Goal: Transaction & Acquisition: Purchase product/service

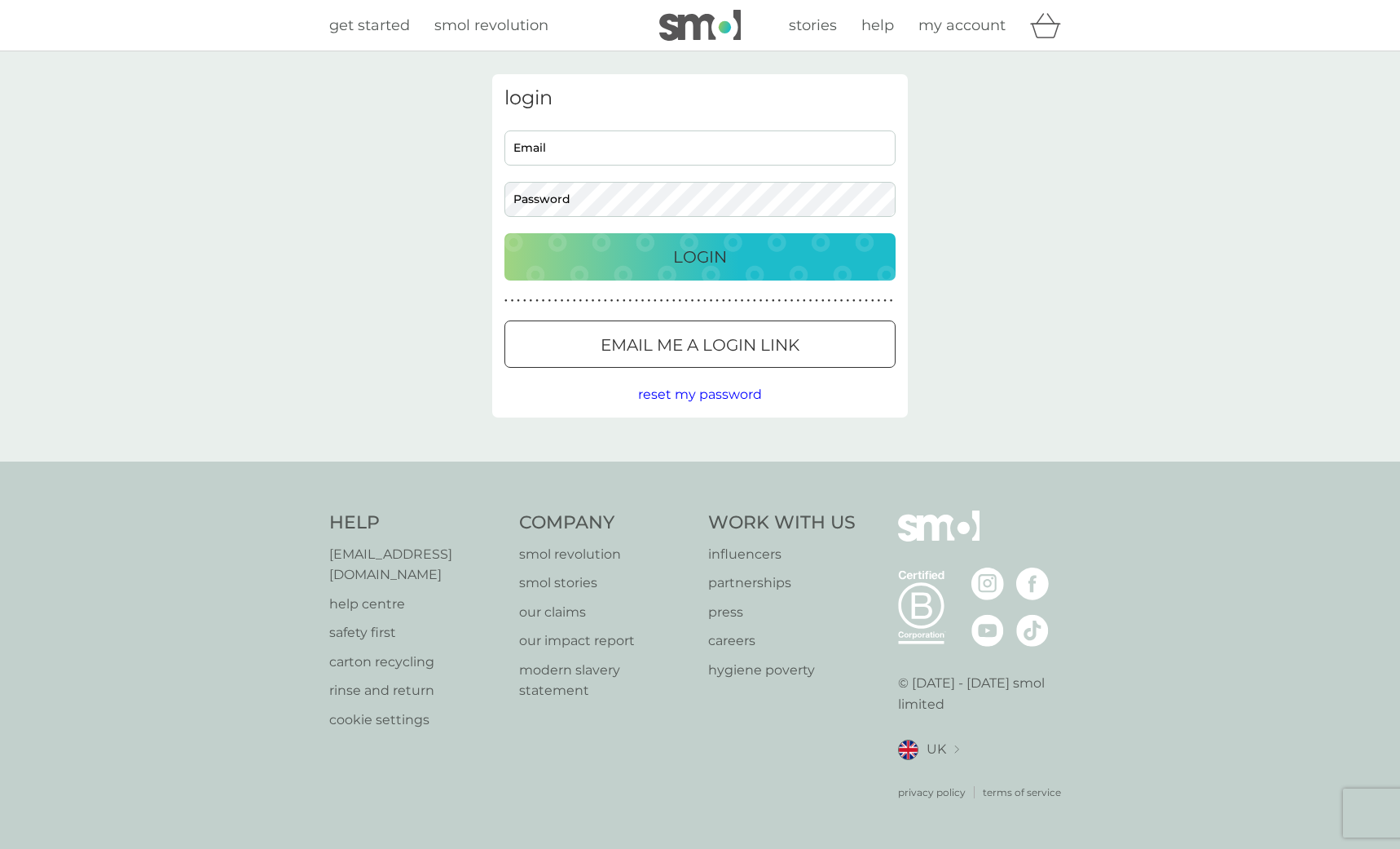
click at [383, 10] on div "get started smol revolution stories help my account" at bounding box center [700, 25] width 742 height 33
click at [377, 27] on span "get started" at bounding box center [369, 25] width 81 height 18
click at [596, 149] on input "Email" at bounding box center [699, 148] width 391 height 35
paste input "tigerloly@hotmail.com"
type input "tigerloly@hotmail.com"
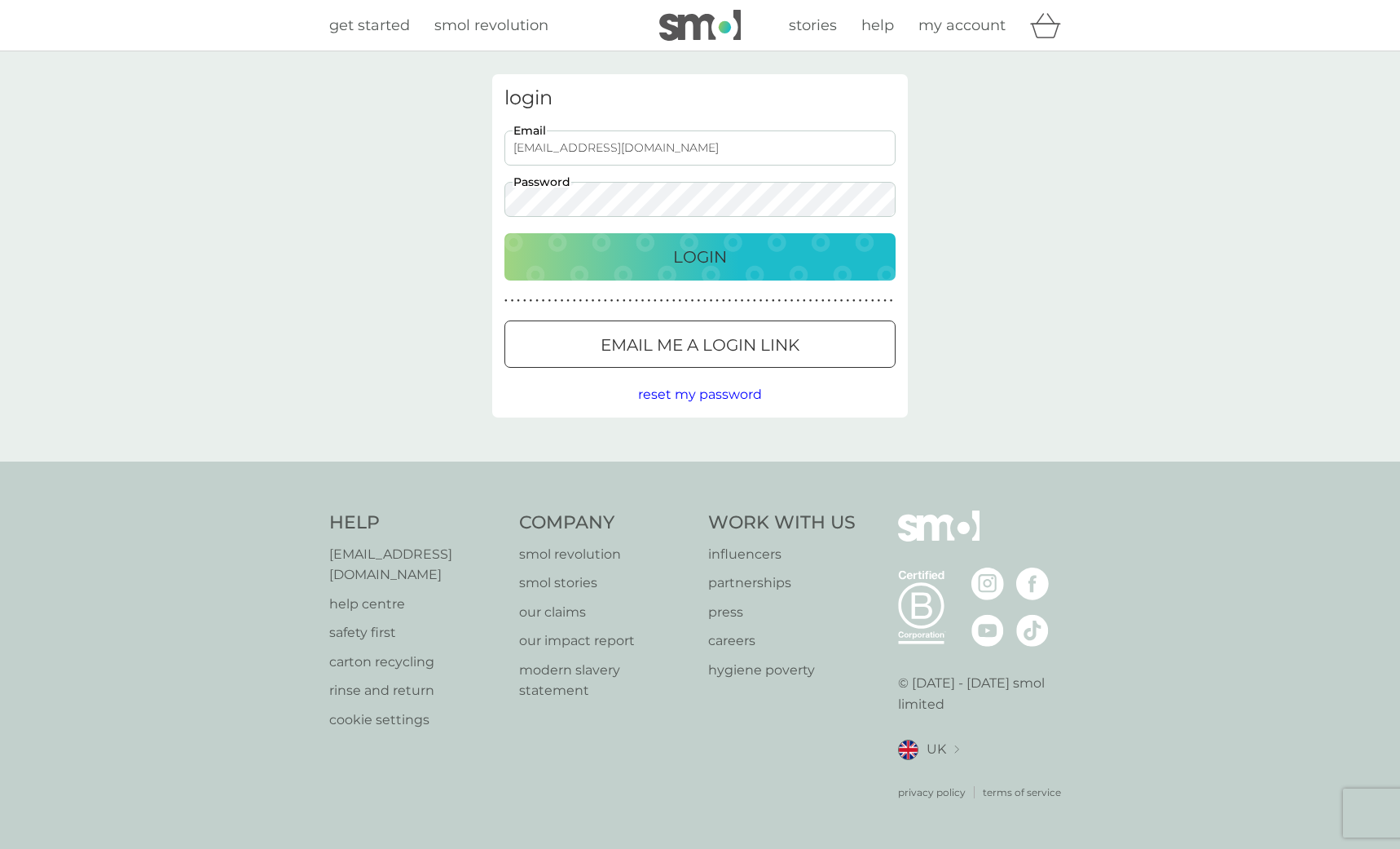
click at [684, 262] on p "Login" at bounding box center [700, 256] width 54 height 26
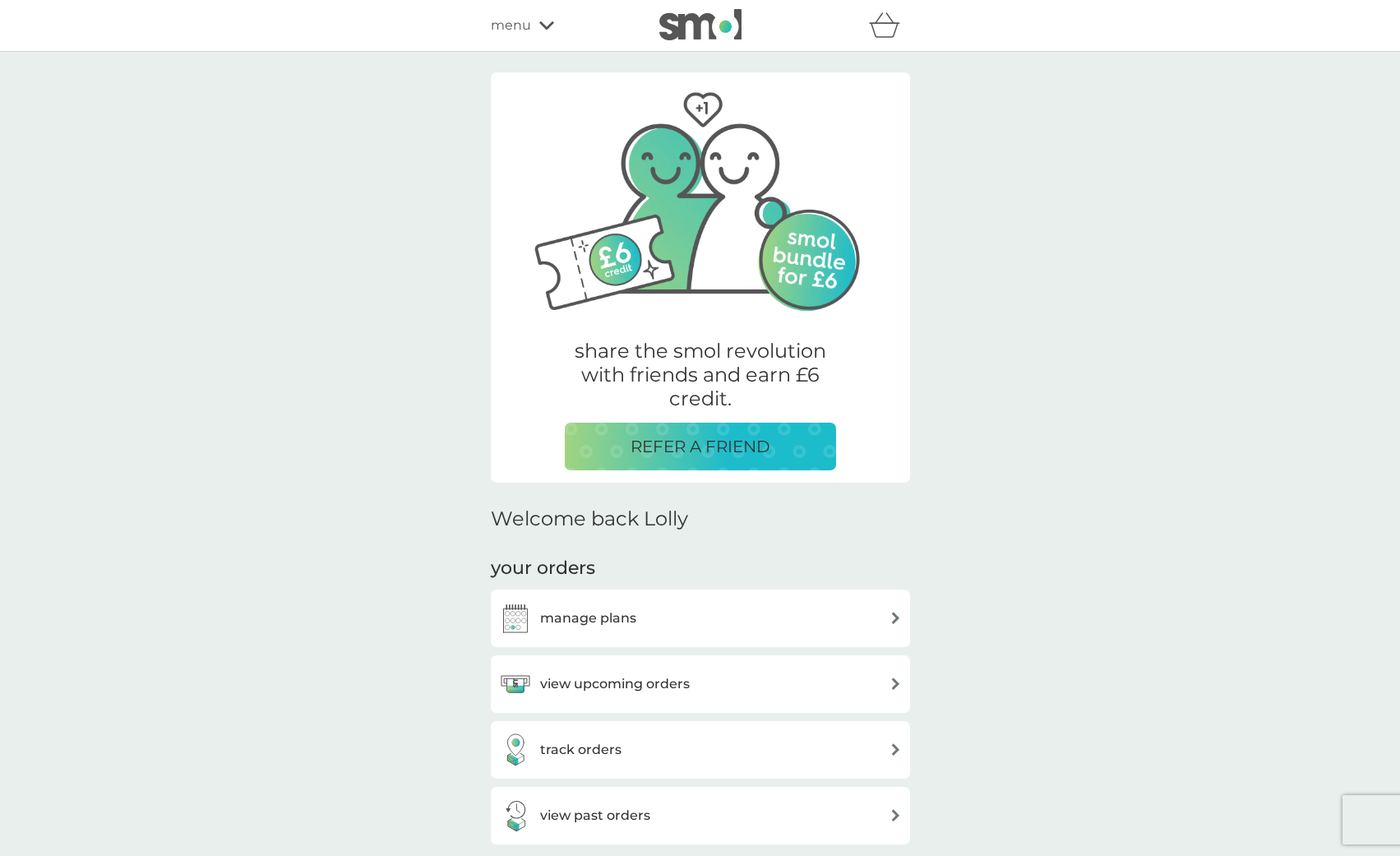
click at [550, 17] on div "menu" at bounding box center [560, 25] width 140 height 22
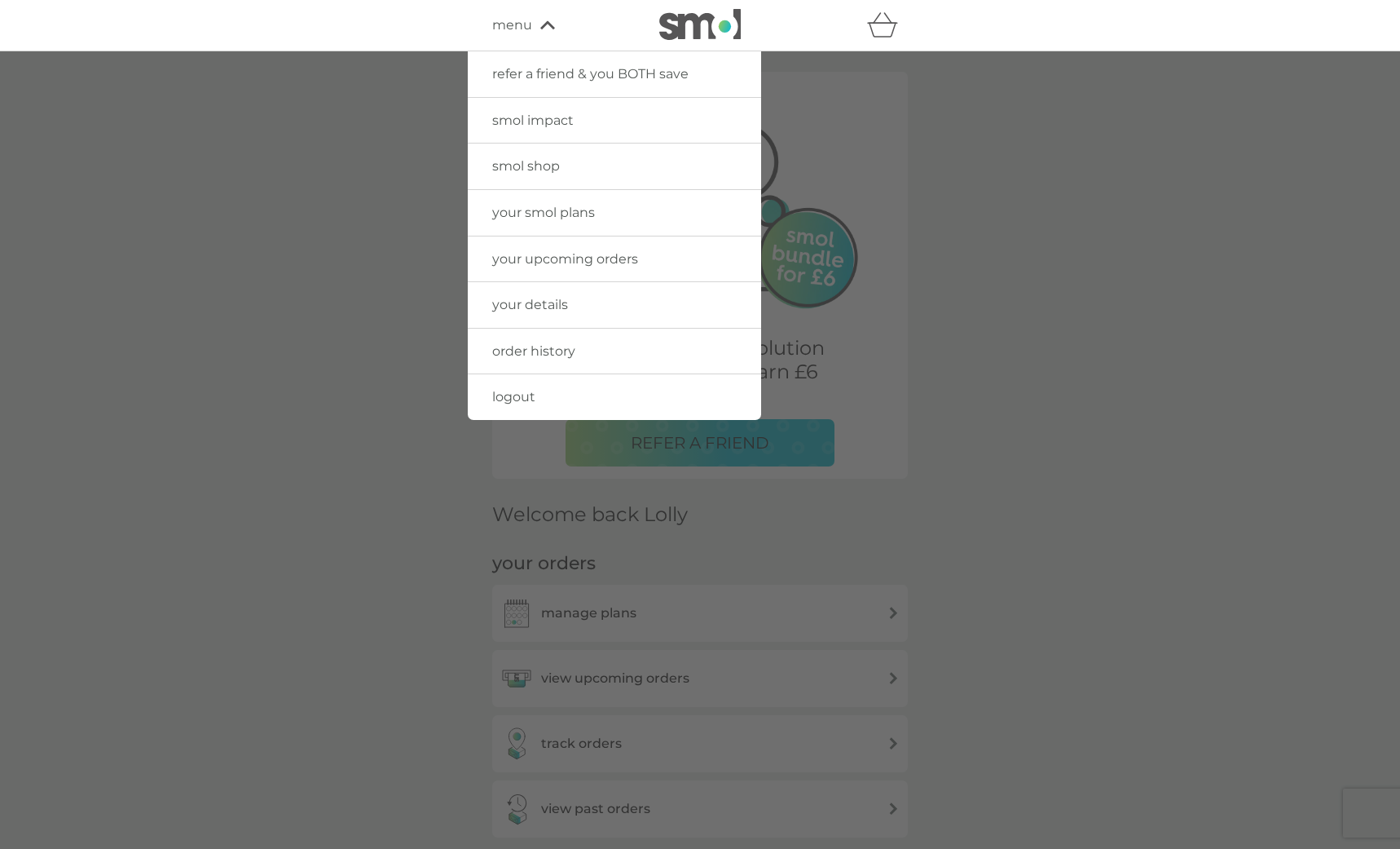
click at [513, 174] on span "smol shop" at bounding box center [525, 165] width 68 height 16
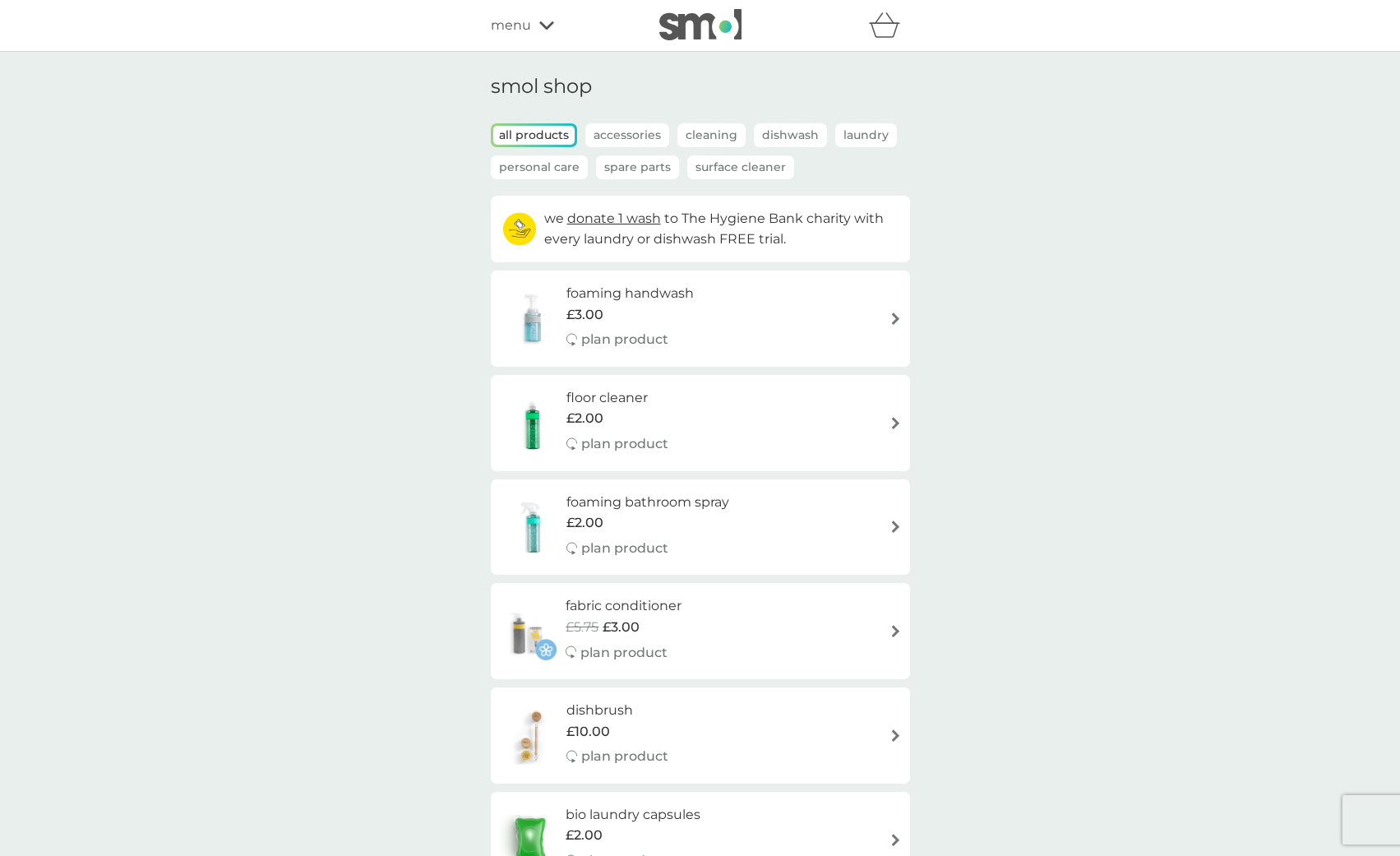
click at [526, 170] on p "Personal Care" at bounding box center [539, 167] width 97 height 23
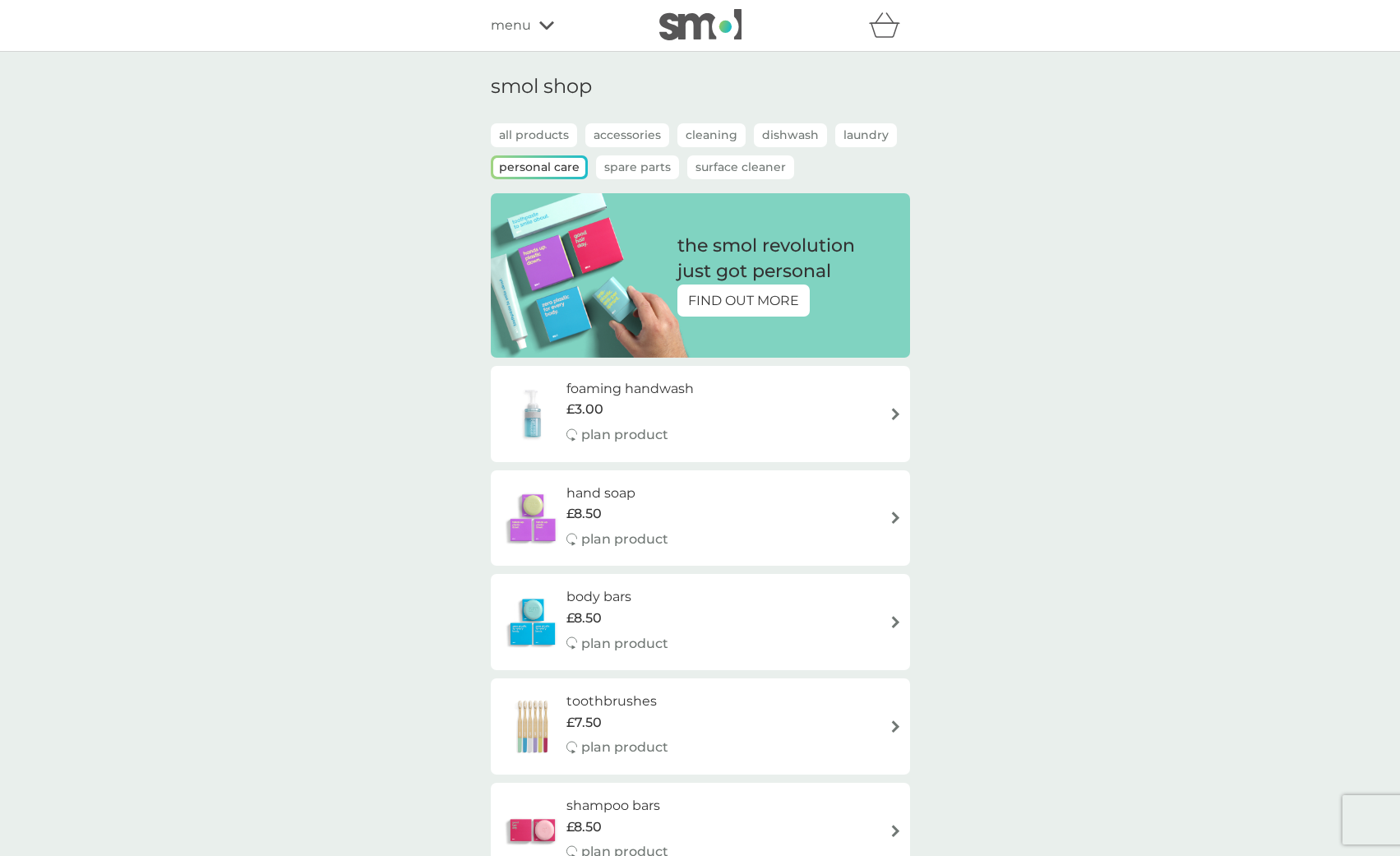
click at [530, 30] on div "menu" at bounding box center [560, 25] width 140 height 22
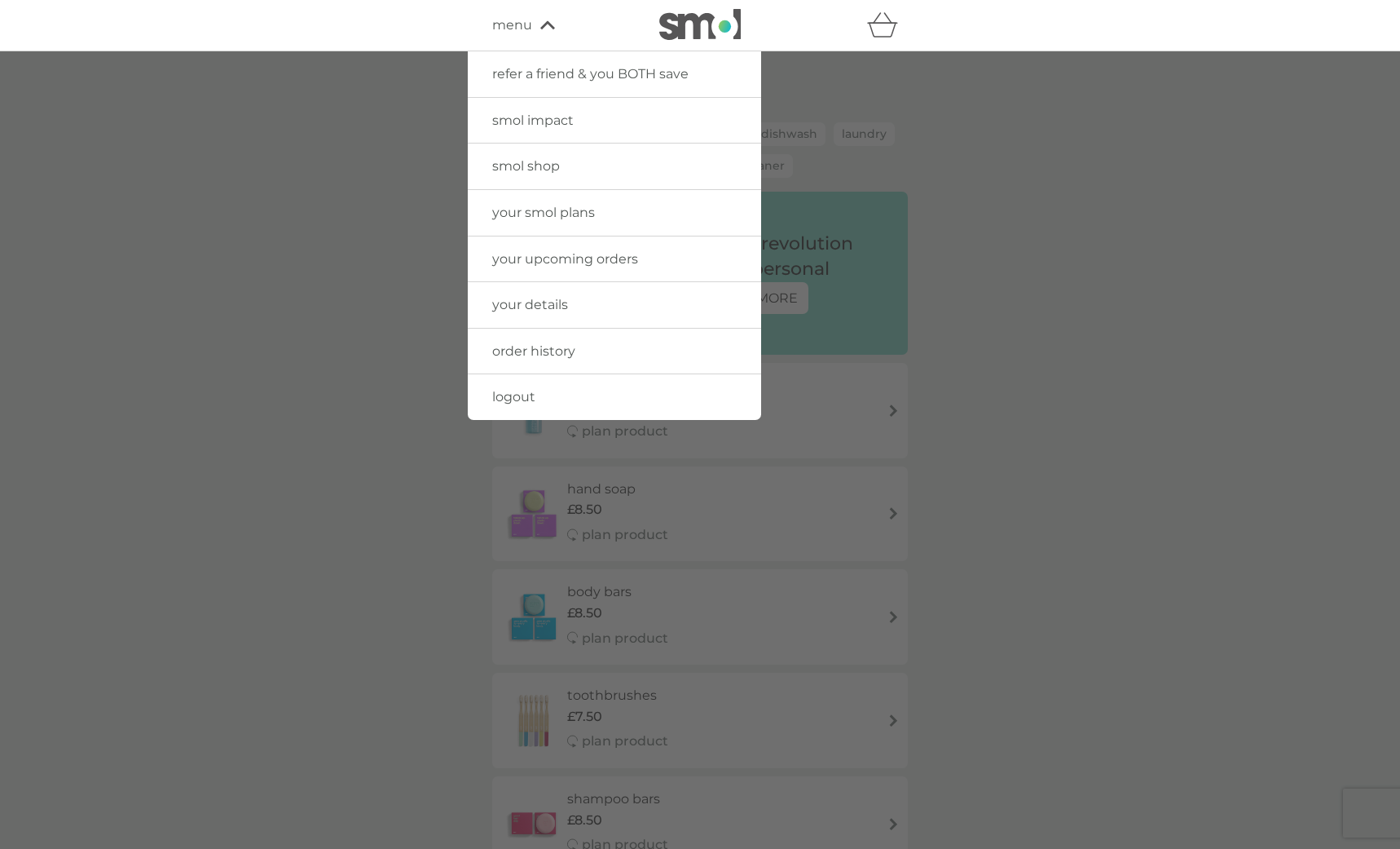
click at [540, 163] on span "smol shop" at bounding box center [525, 165] width 68 height 16
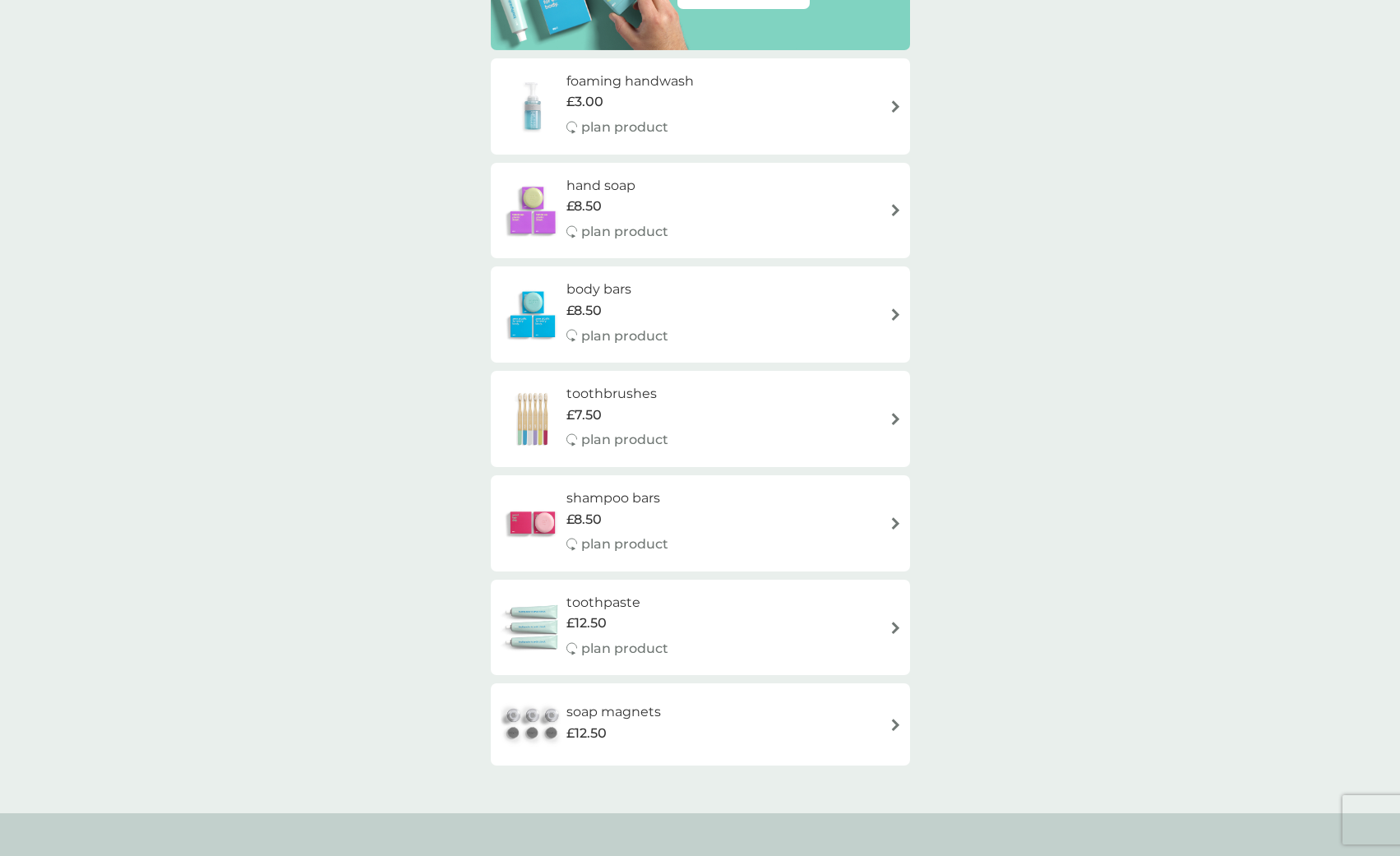
scroll to position [224, 0]
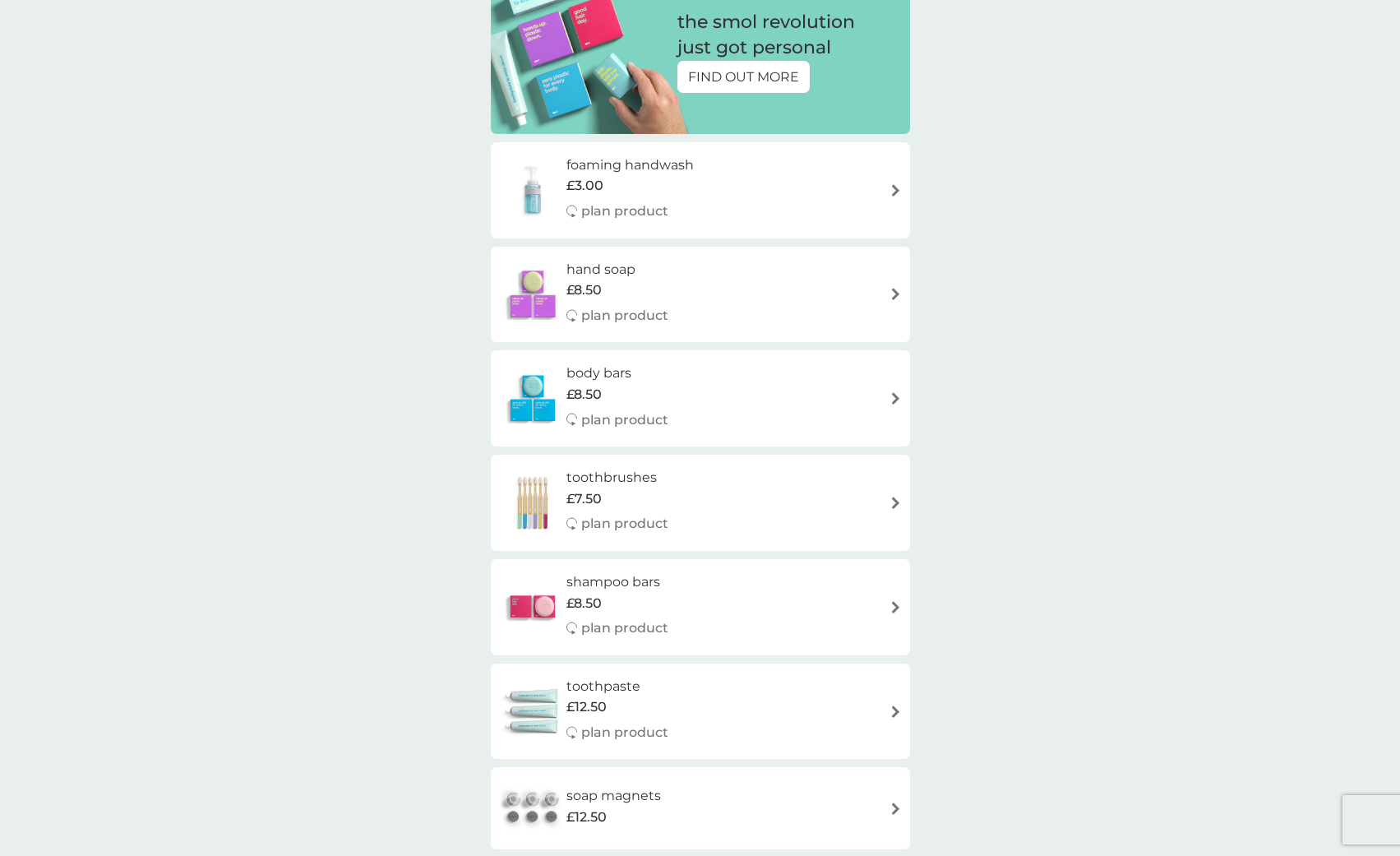
click at [585, 379] on h6 "body bars" at bounding box center [617, 373] width 102 height 22
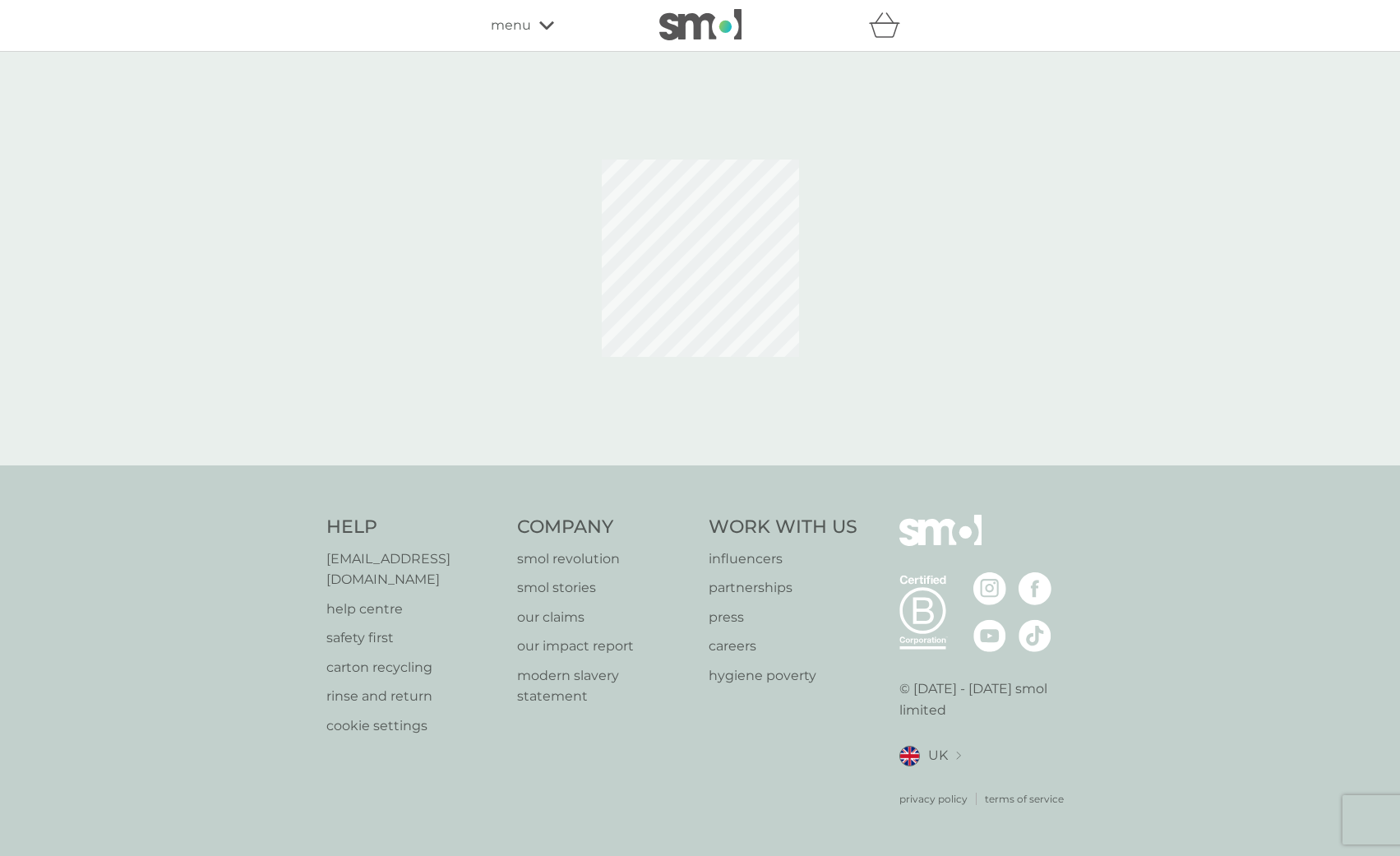
select select "91"
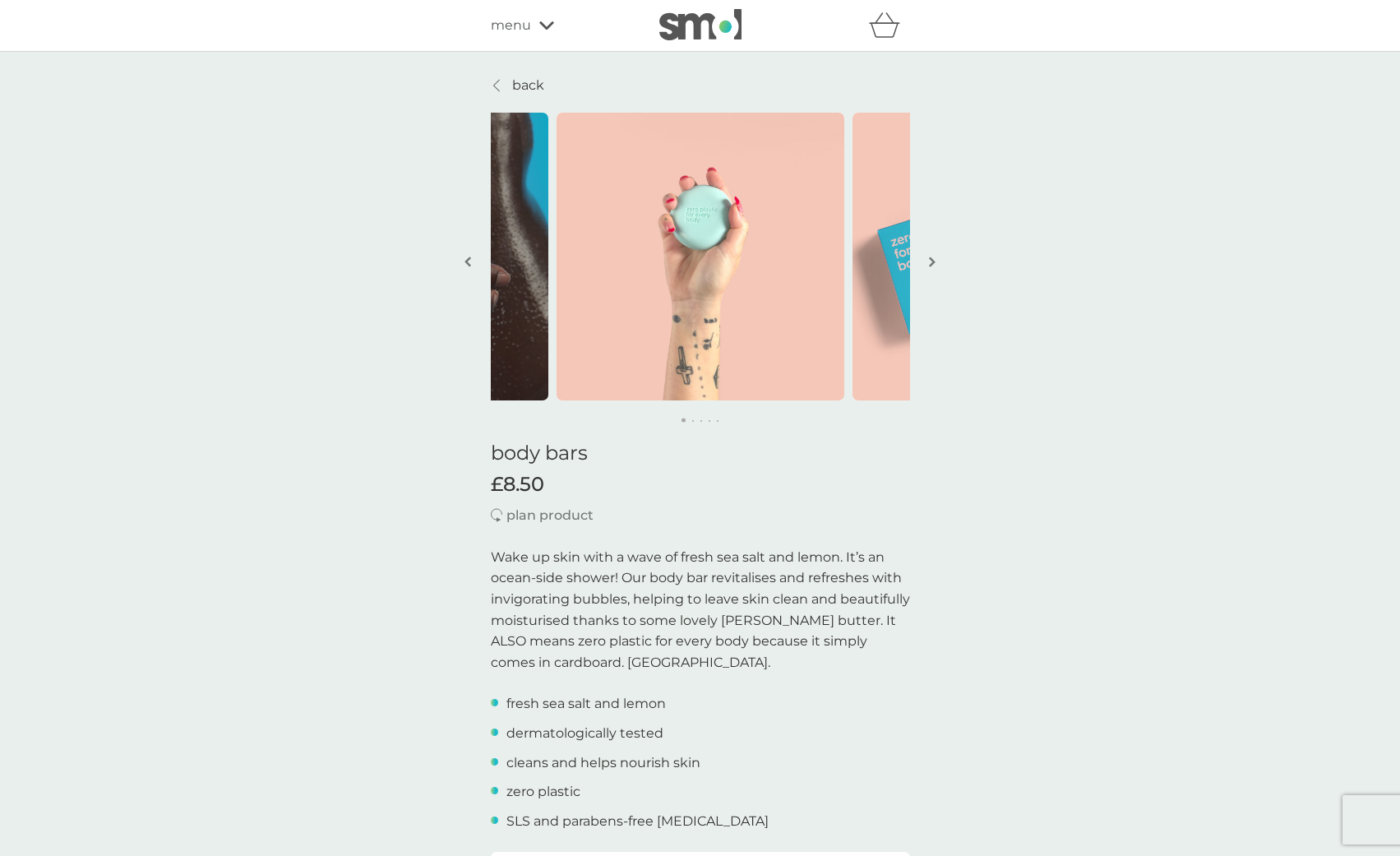
click at [524, 91] on p "back" at bounding box center [528, 85] width 32 height 22
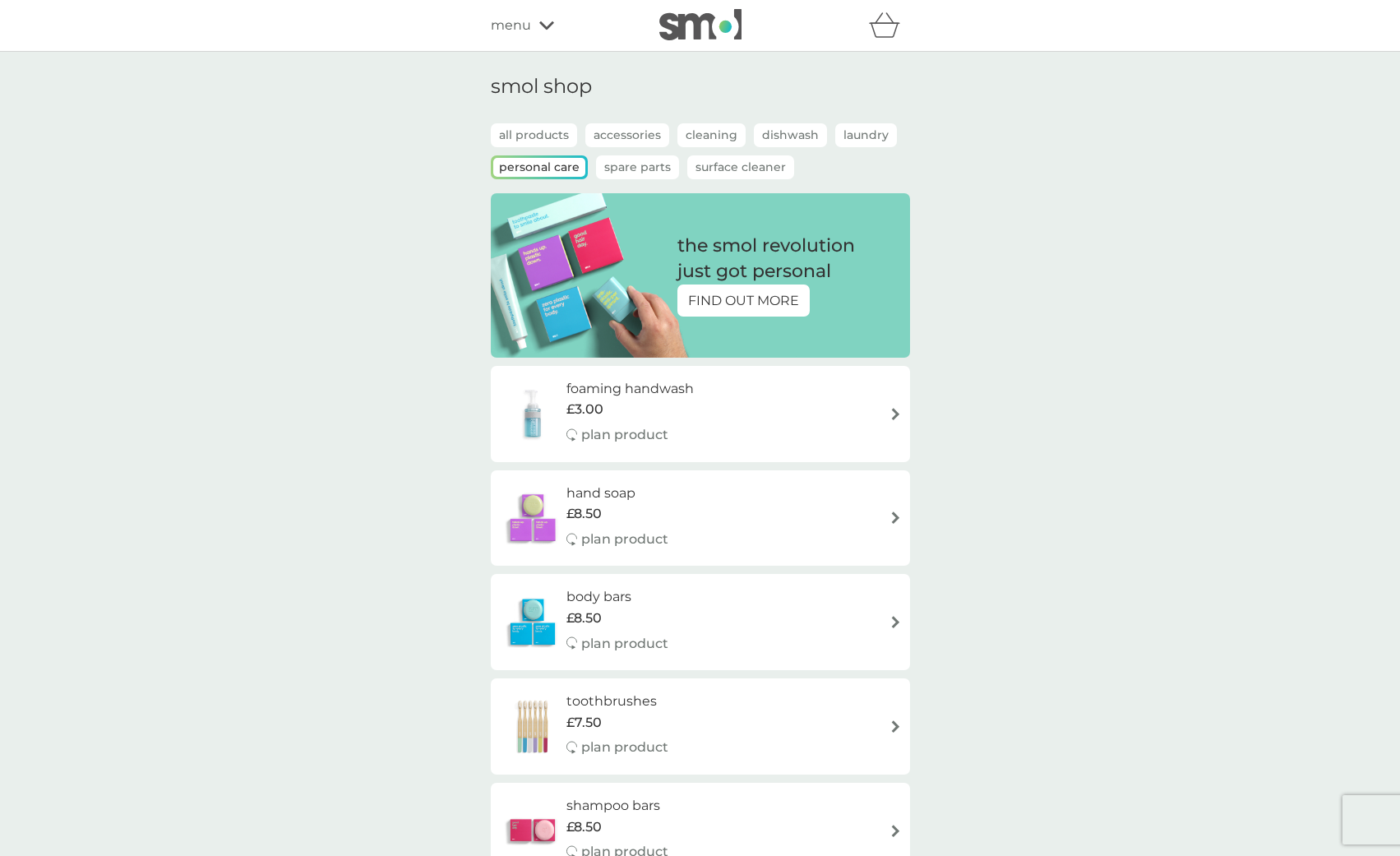
click at [749, 288] on div "FIND OUT MORE" at bounding box center [743, 301] width 132 height 33
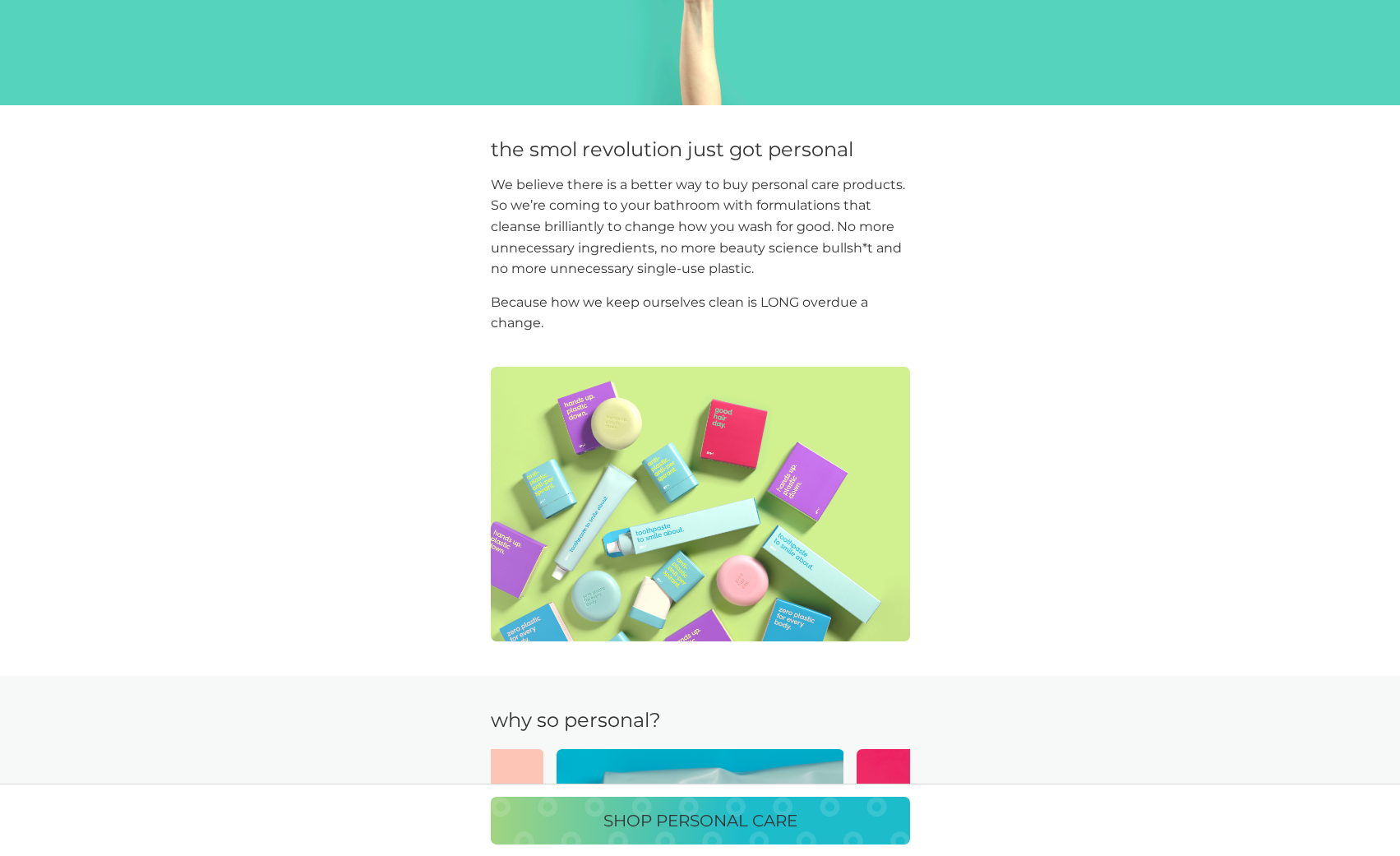
scroll to position [411, 0]
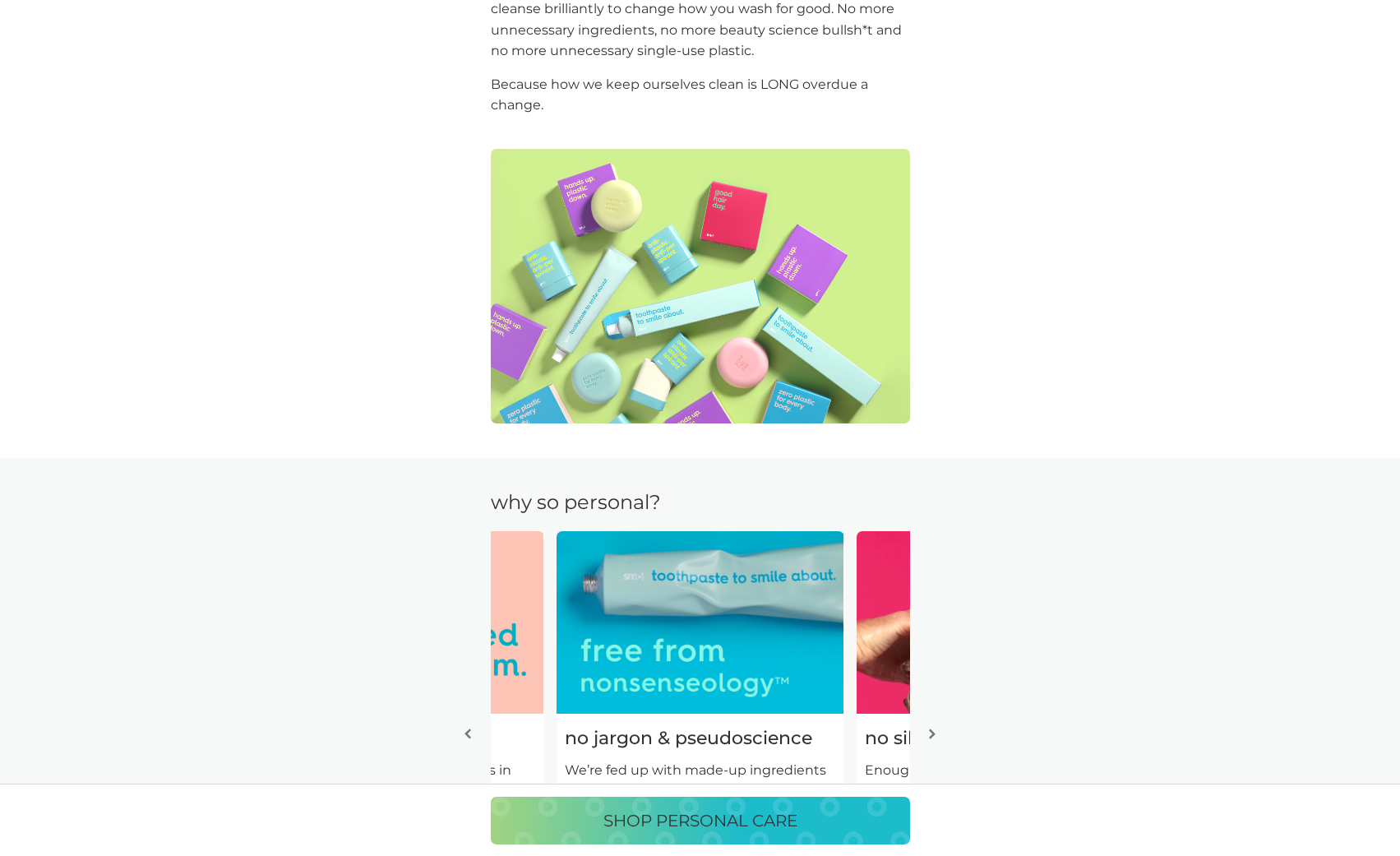
click at [693, 826] on p "SHOP PERSONAL CARE" at bounding box center [700, 820] width 194 height 26
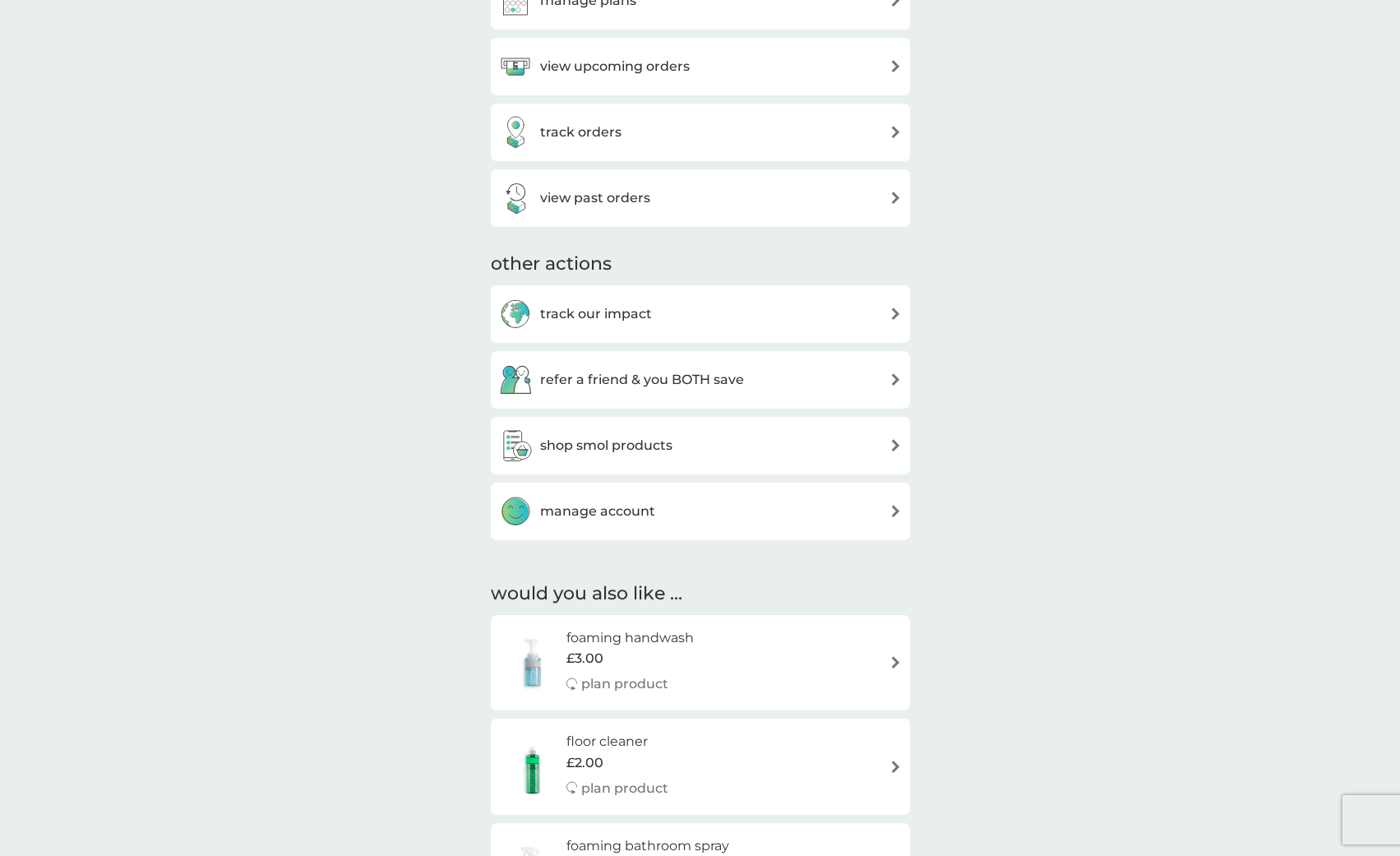
scroll to position [657, 0]
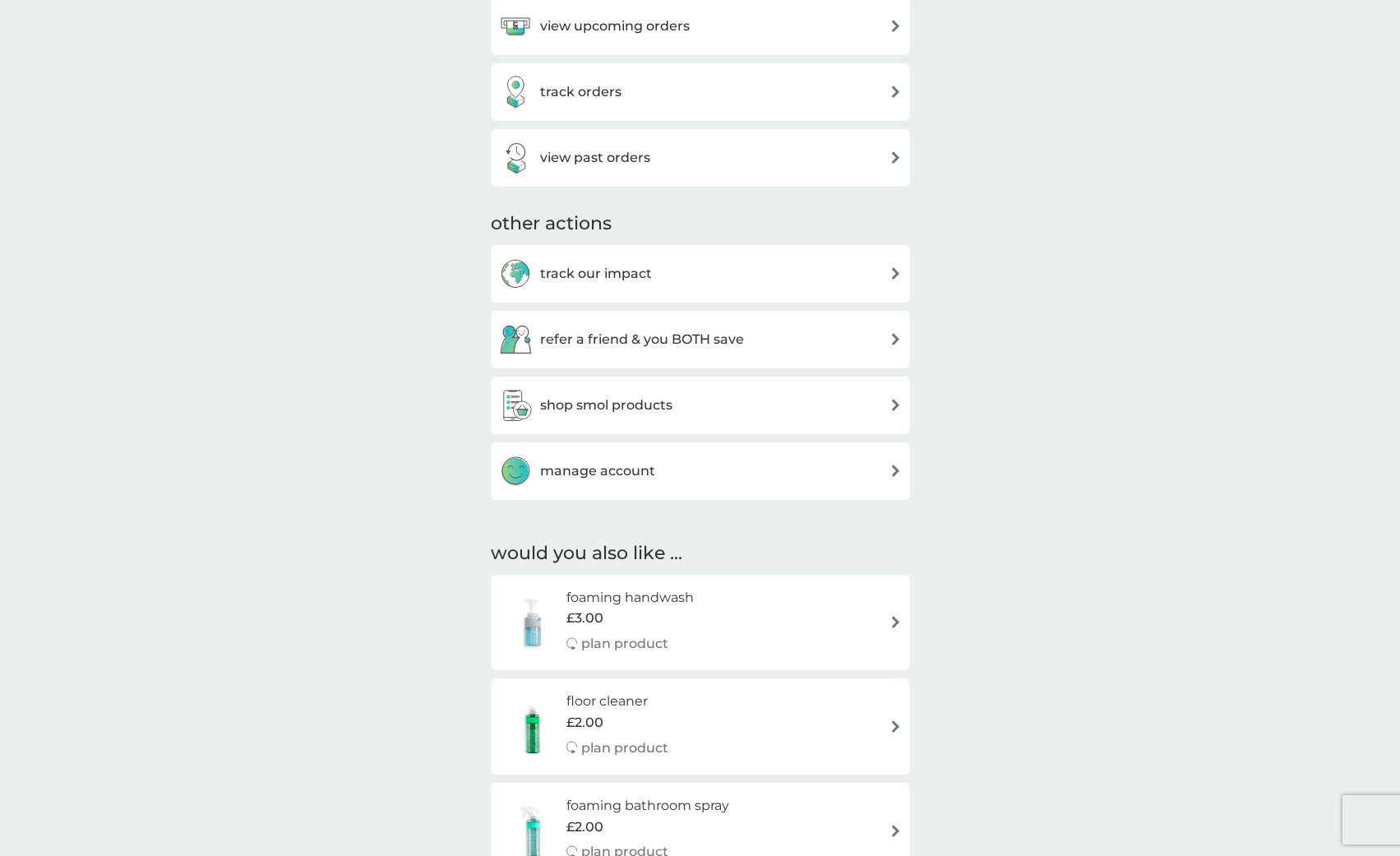
click at [628, 405] on h3 "shop smol products" at bounding box center [606, 405] width 132 height 22
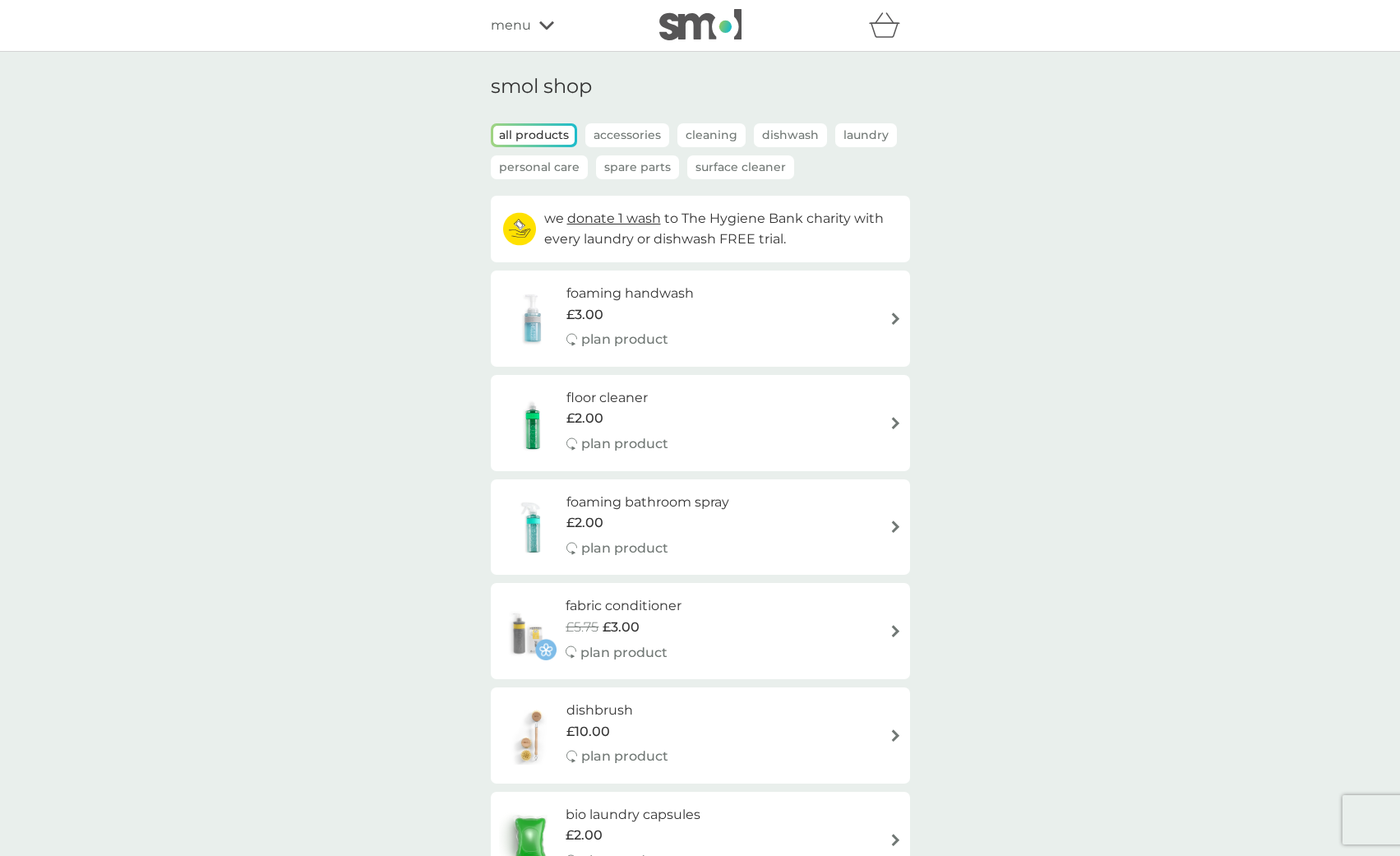
click at [598, 140] on p "Accessories" at bounding box center [627, 135] width 84 height 23
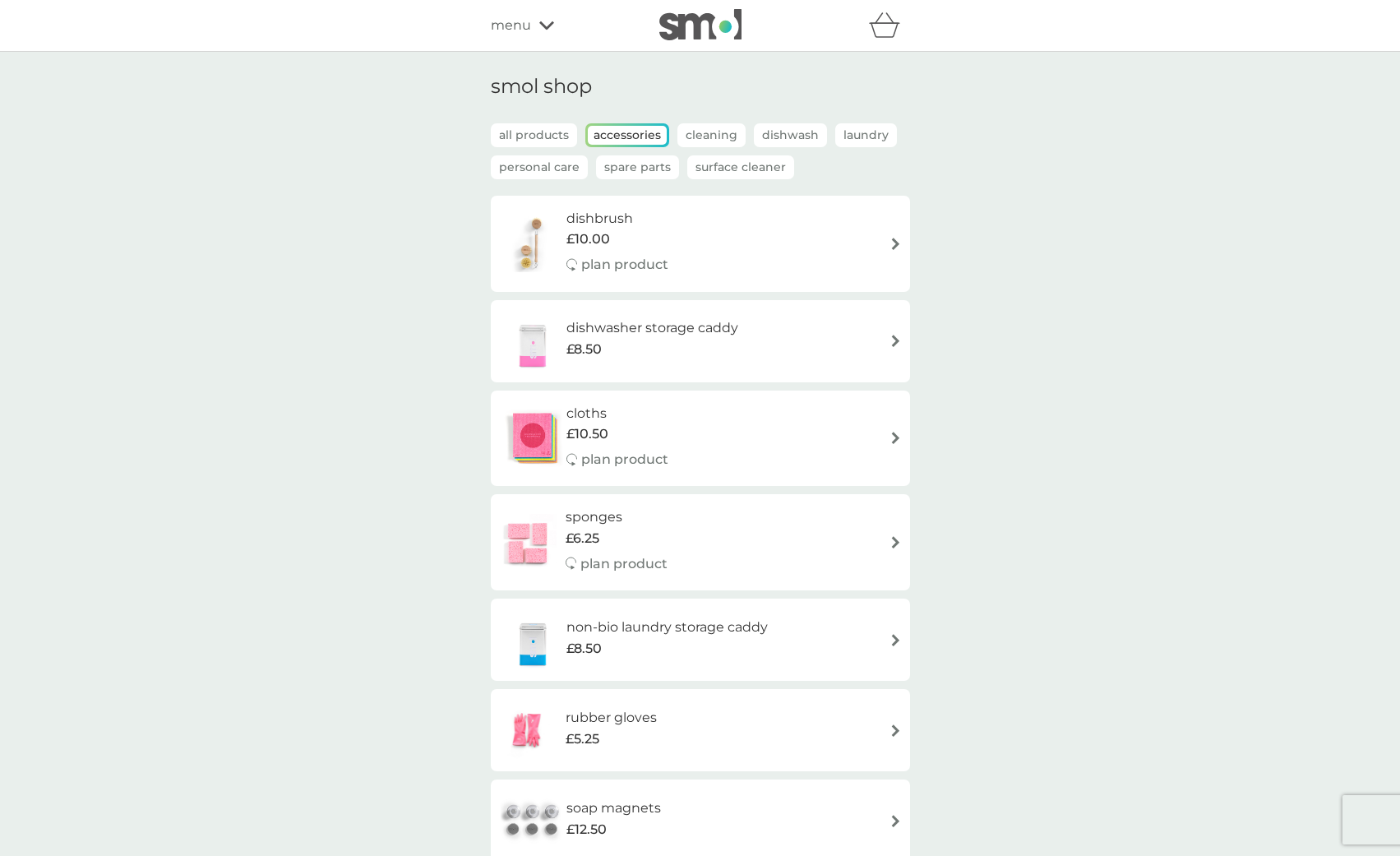
click at [534, 173] on p "Personal Care" at bounding box center [539, 167] width 97 height 23
